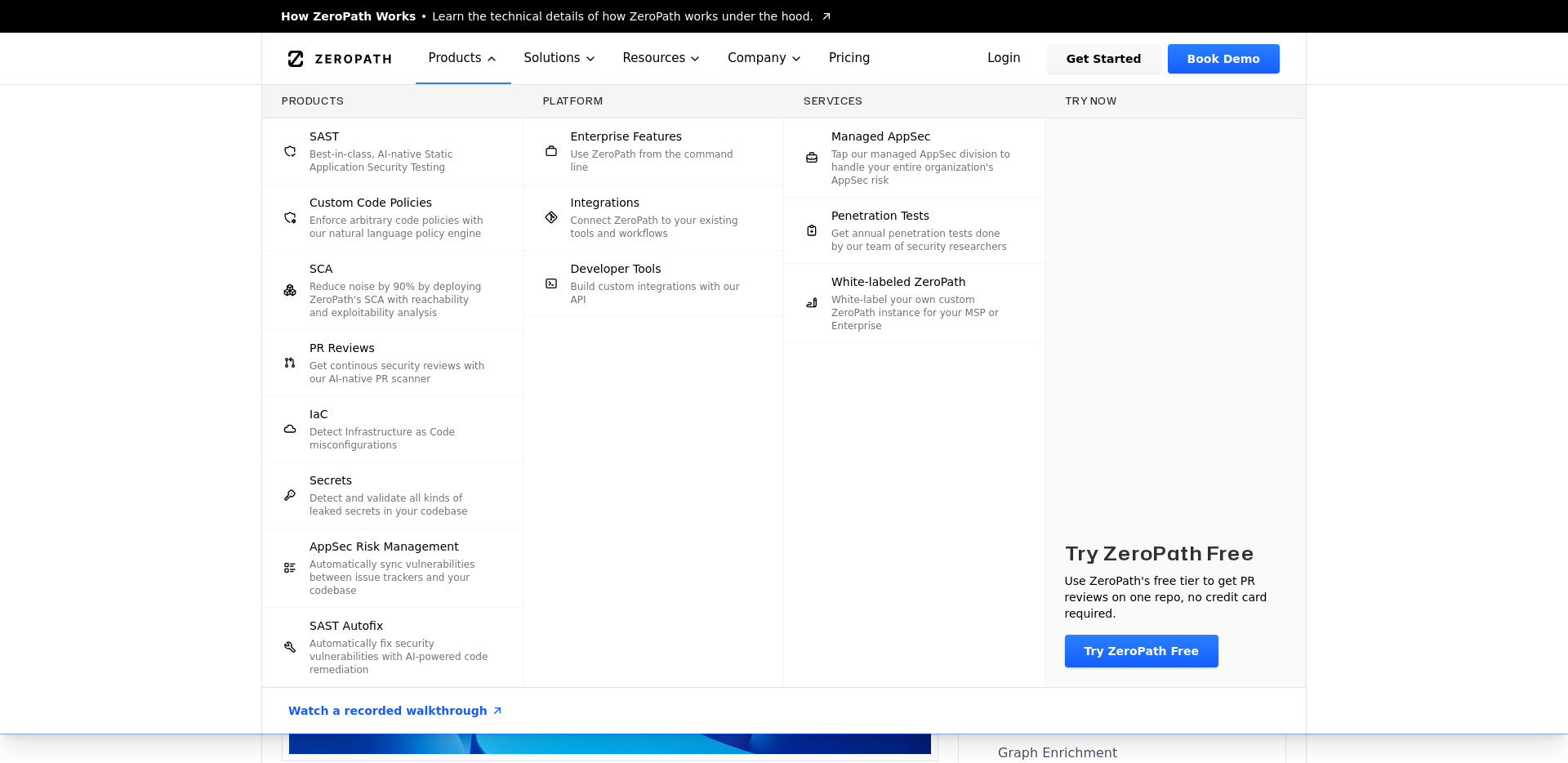
scroll to position [5217, 0]
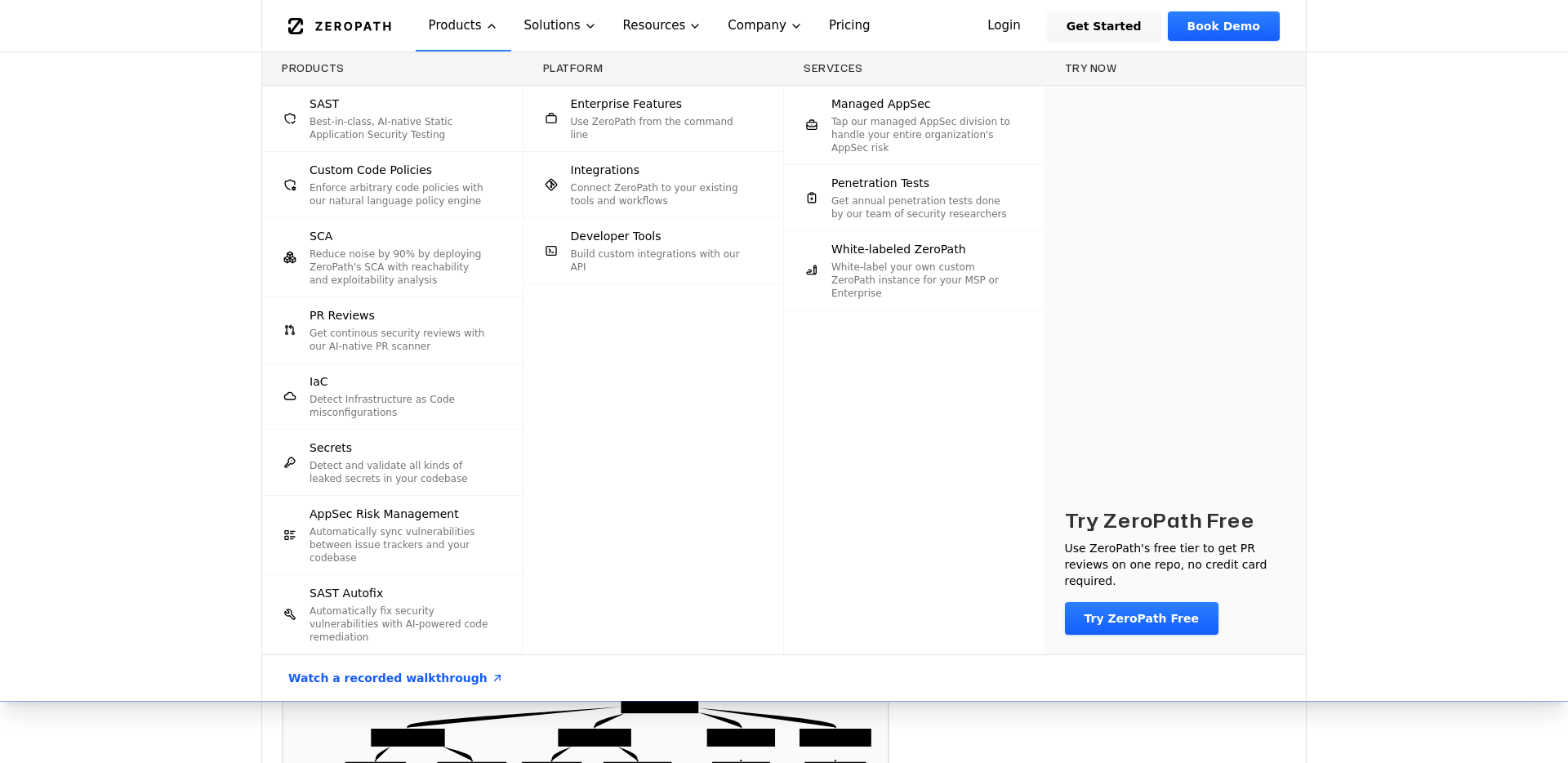
click at [168, 325] on div "Products SAST Best-in-class, AI-native Static Application Security Testing Cust…" at bounding box center [784, 376] width 1568 height 649
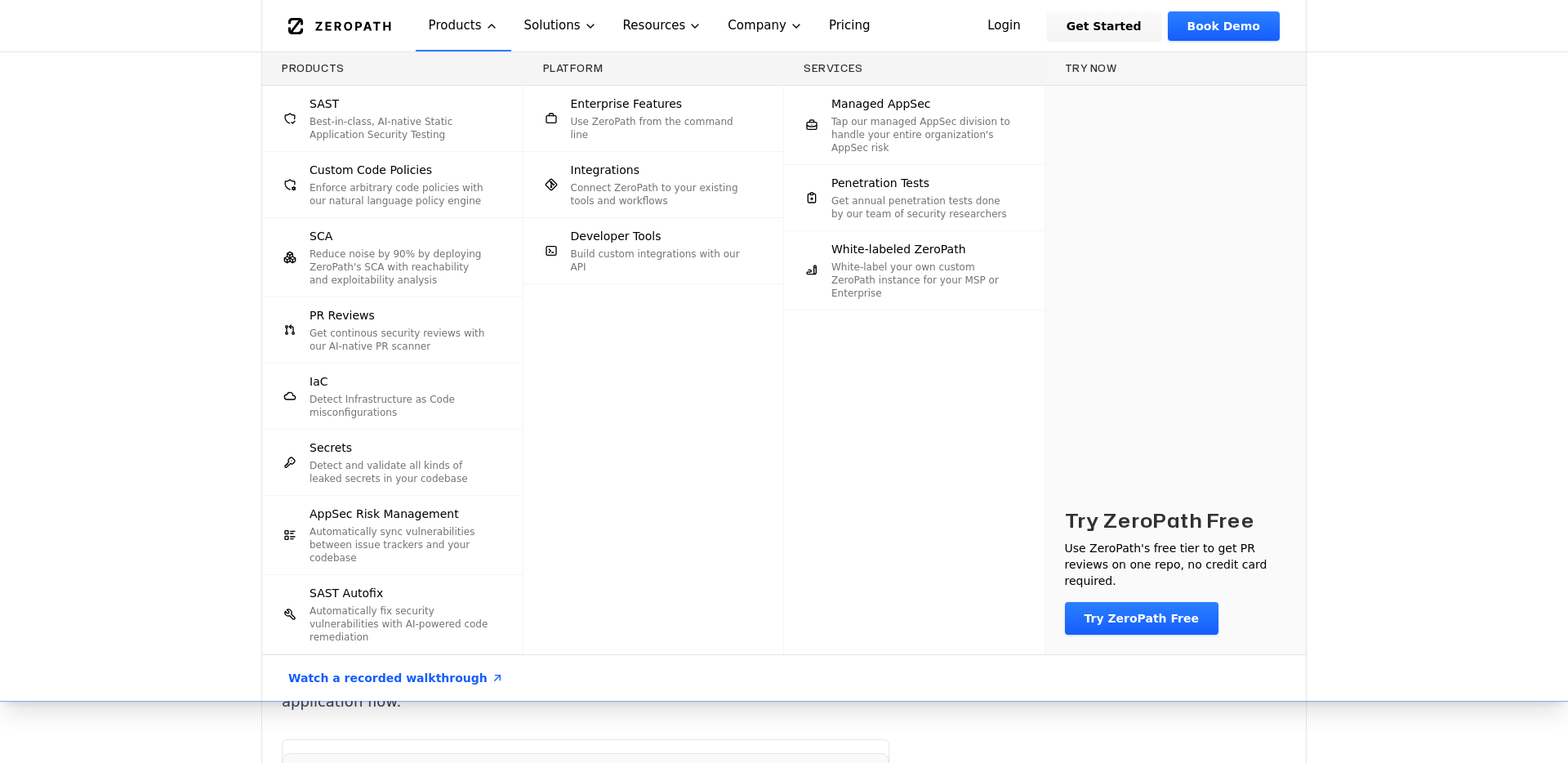
scroll to position [5747, 0]
click at [1461, 184] on div "Products SAST Best-in-class, AI-native Static Application Security Testing Cust…" at bounding box center [784, 376] width 1568 height 649
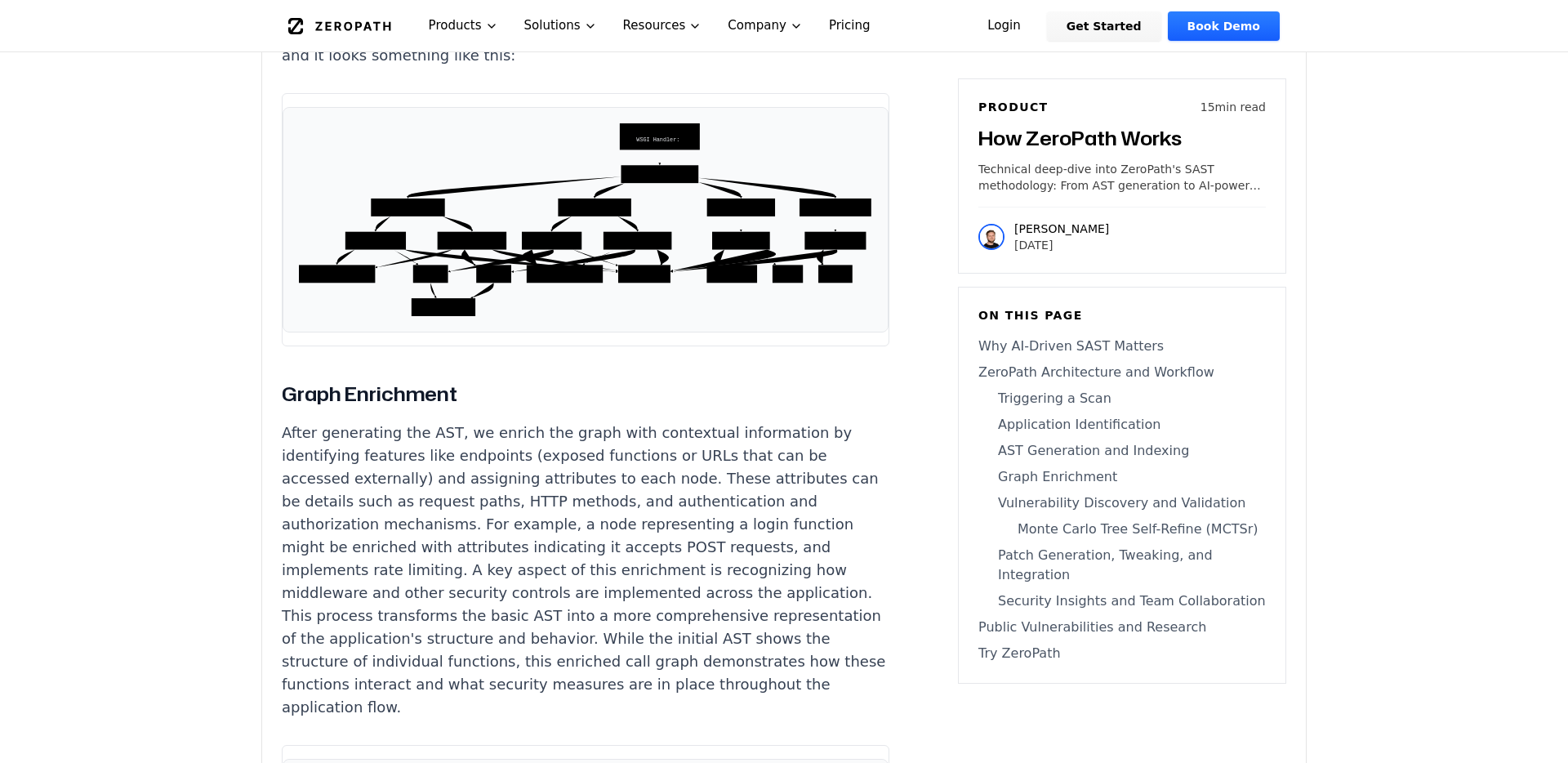
click at [490, 421] on p "After generating the AST, we enrich the graph with contextual information by id…" at bounding box center [585, 570] width 608 height 297
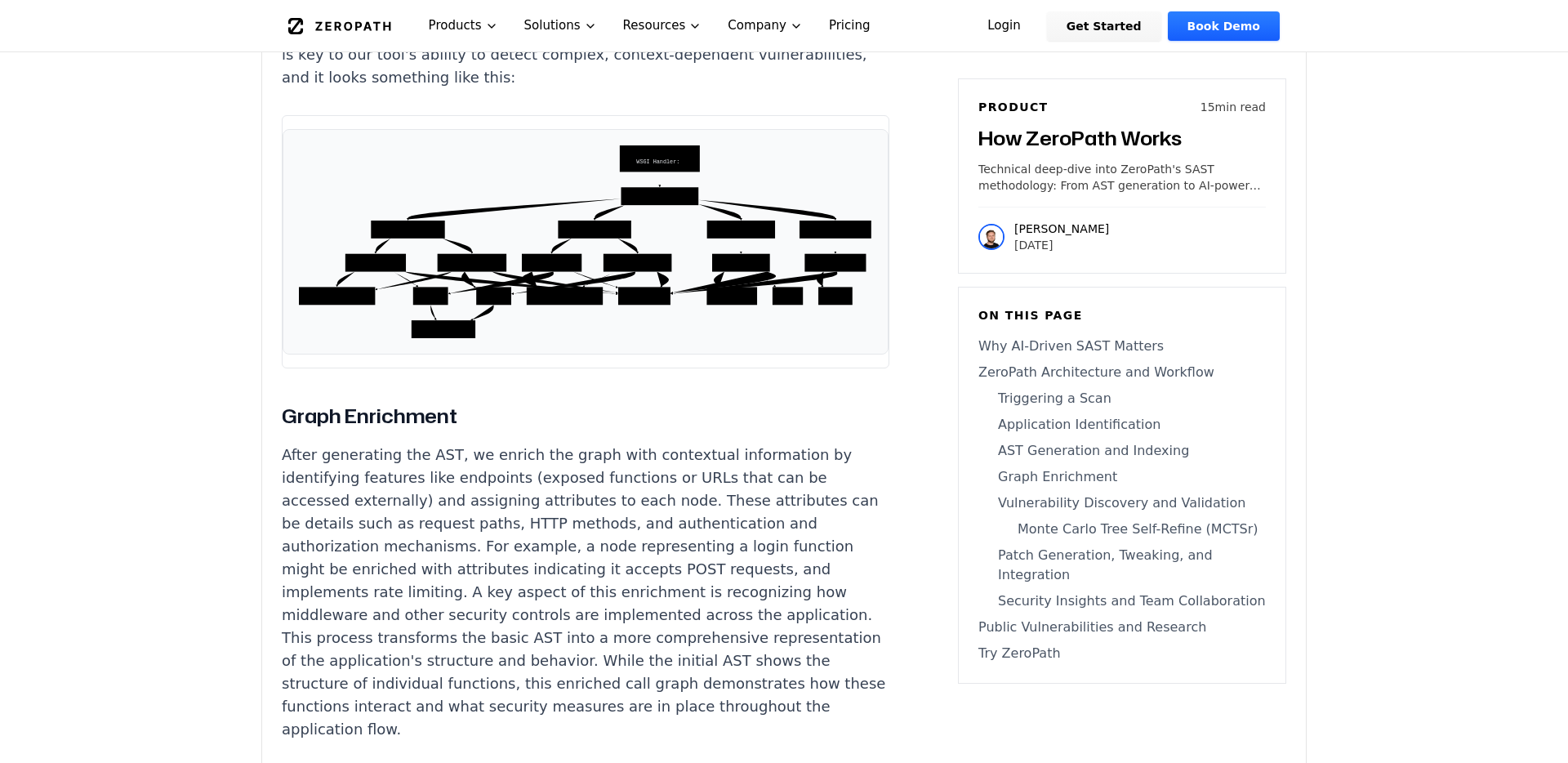
scroll to position [5738, 0]
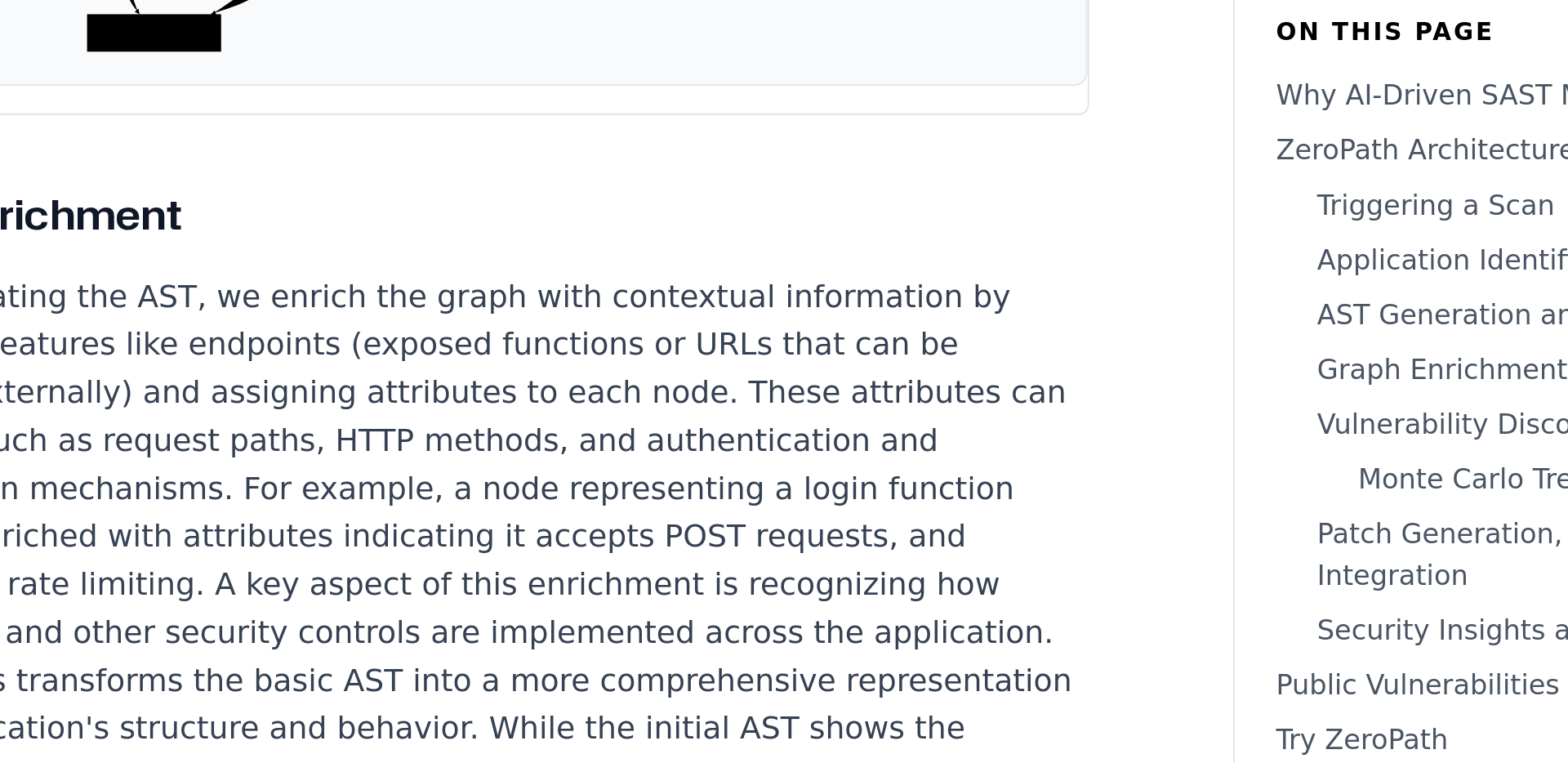
drag, startPoint x: 724, startPoint y: 563, endPoint x: 765, endPoint y: 472, distance: 99.8
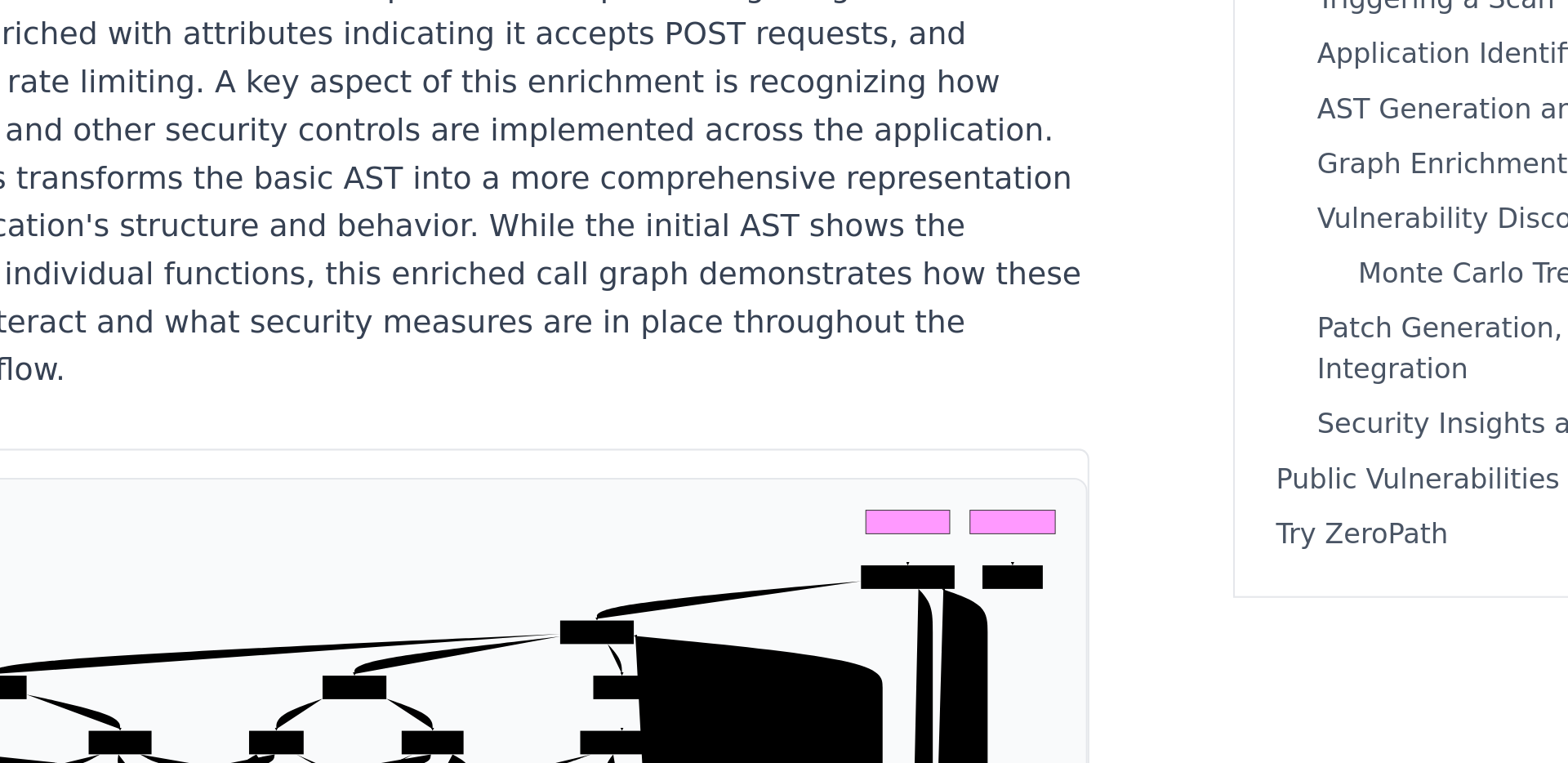
scroll to position [5885, 0]
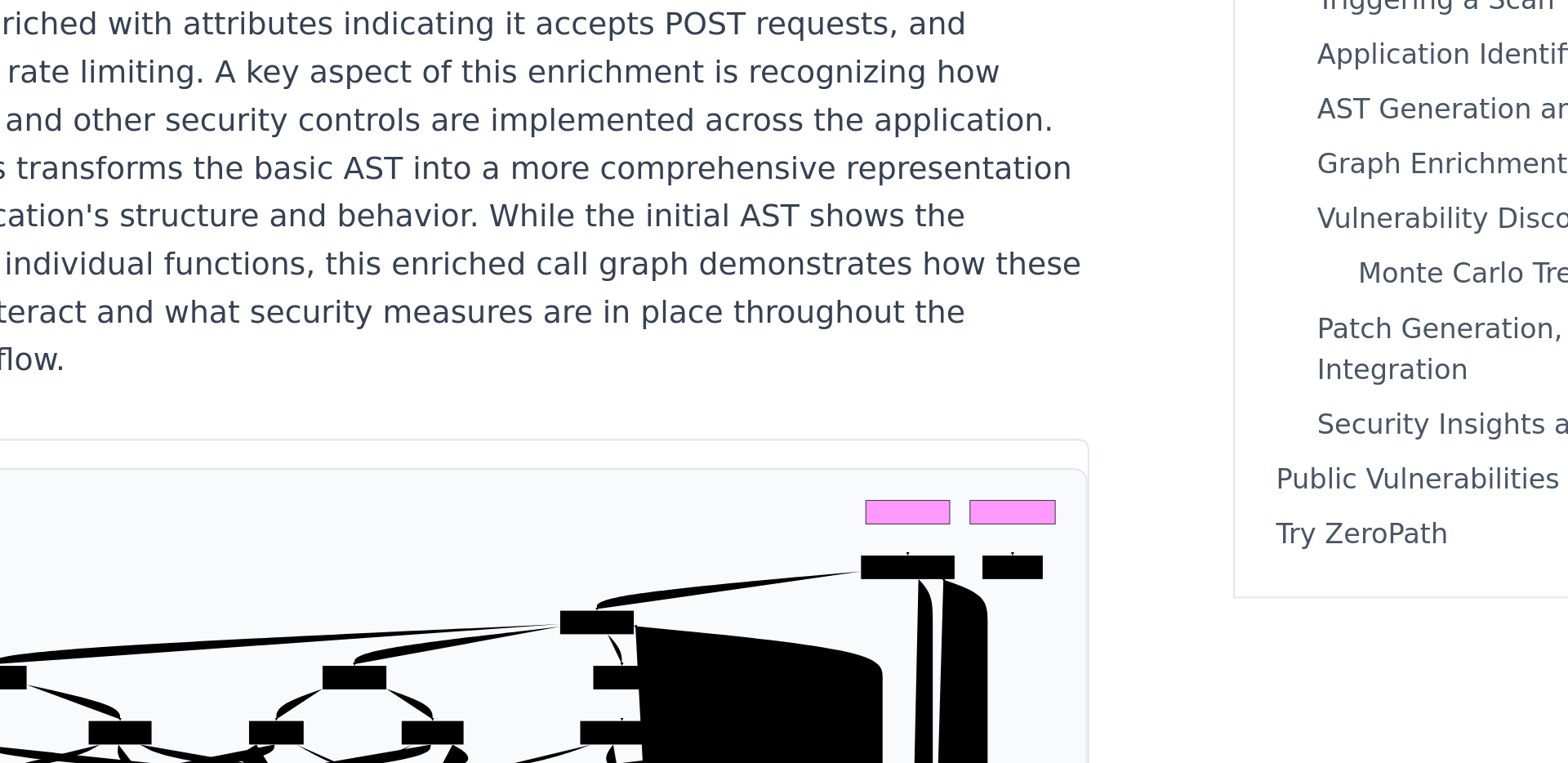
click at [756, 635] on icon "Process Request Pre-process HTTPS Redirect Manage Sessions Authenticate User CS…" at bounding box center [585, 767] width 578 height 263
click at [735, 635] on icon "Process Request Pre-process HTTPS Redirect Manage Sessions Authenticate User CS…" at bounding box center [585, 767] width 578 height 263
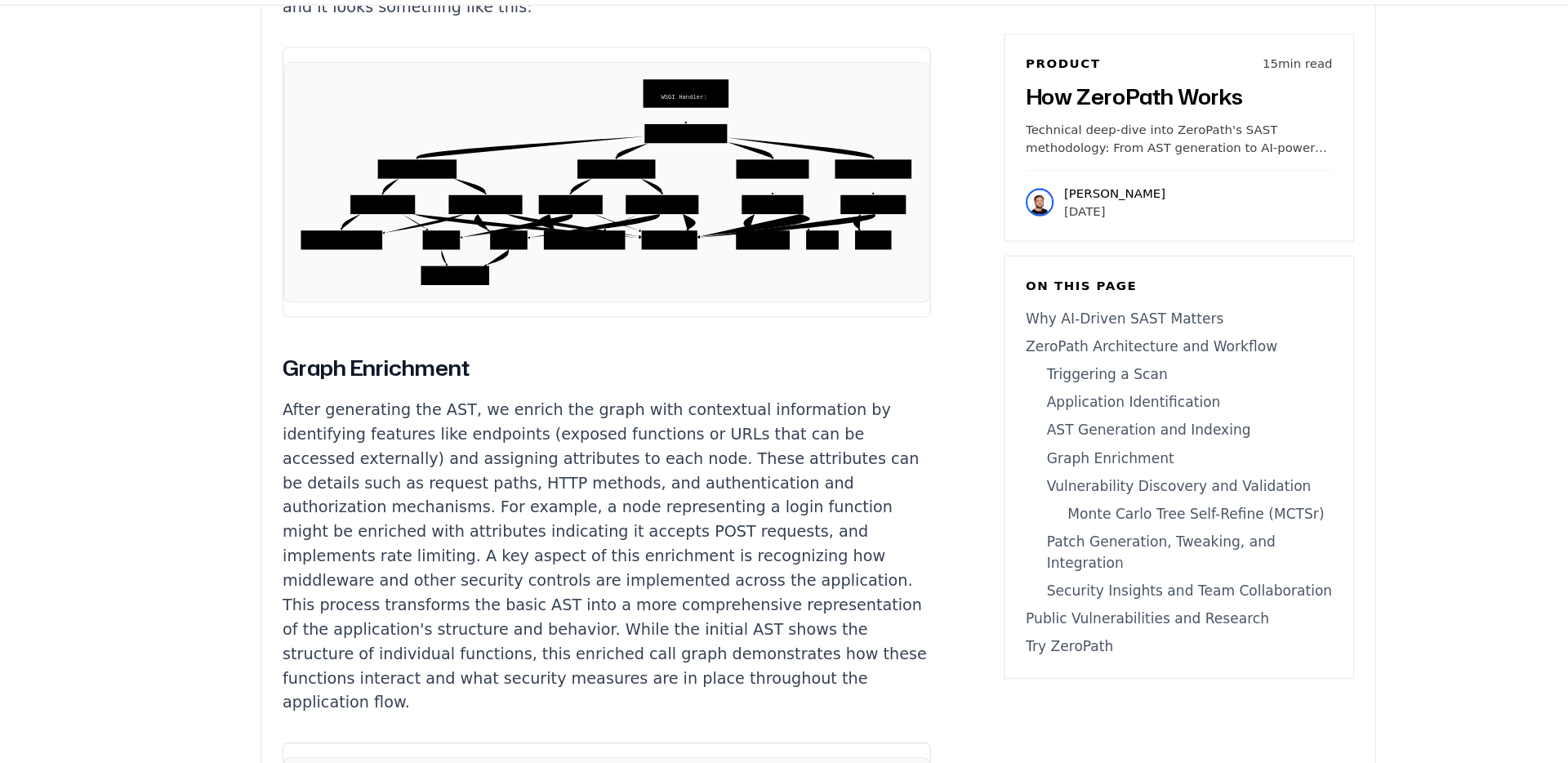
scroll to position [5758, 0]
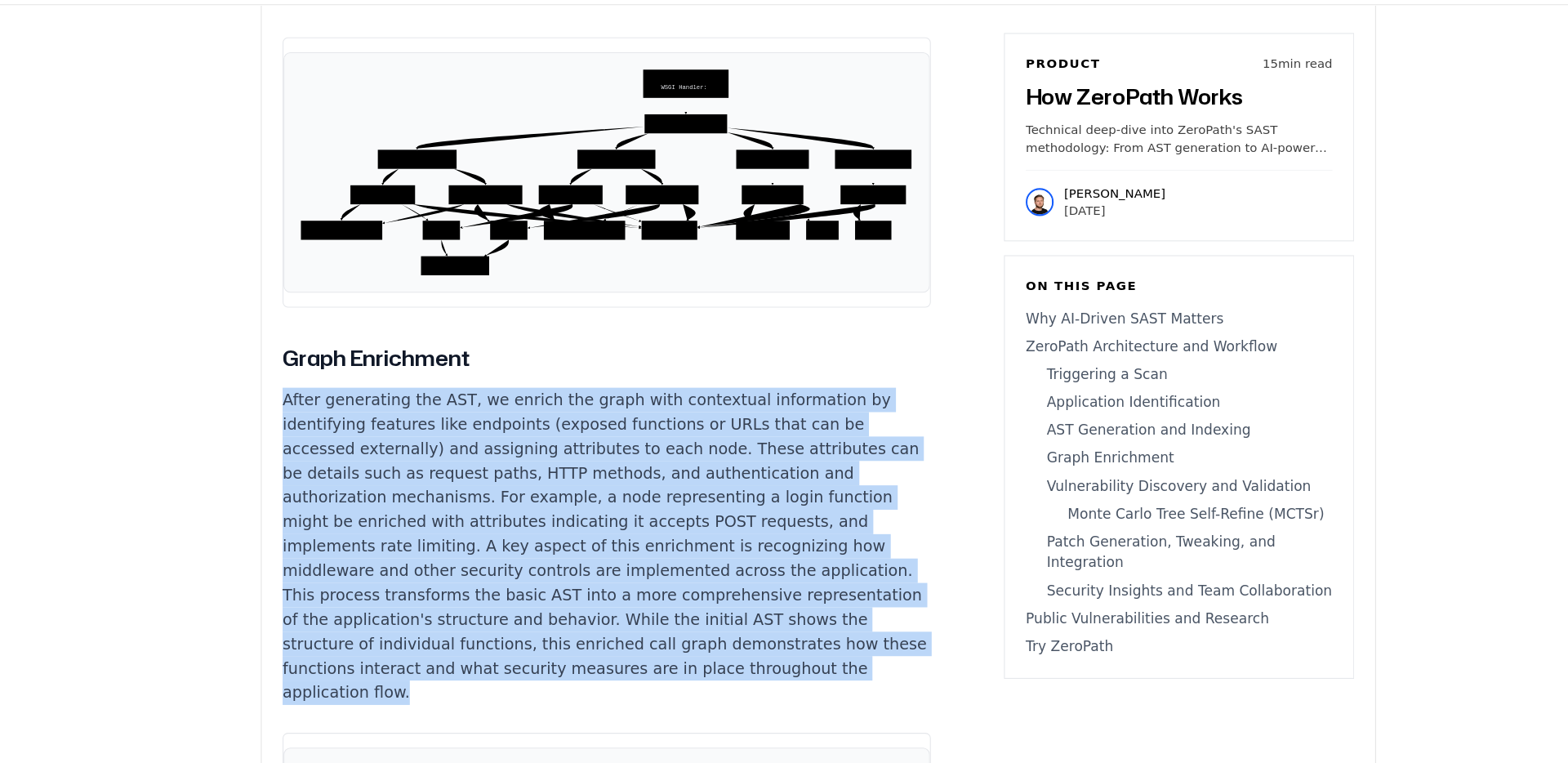
drag, startPoint x: 692, startPoint y: 420, endPoint x: 282, endPoint y: 193, distance: 468.6
click at [282, 411] on p "After generating the AST, we enrich the graph with contextual information by id…" at bounding box center [585, 559] width 608 height 297
copy p "After generating the AST, we enrich the graph with contextual information by id…"
